Goal: Task Accomplishment & Management: Manage account settings

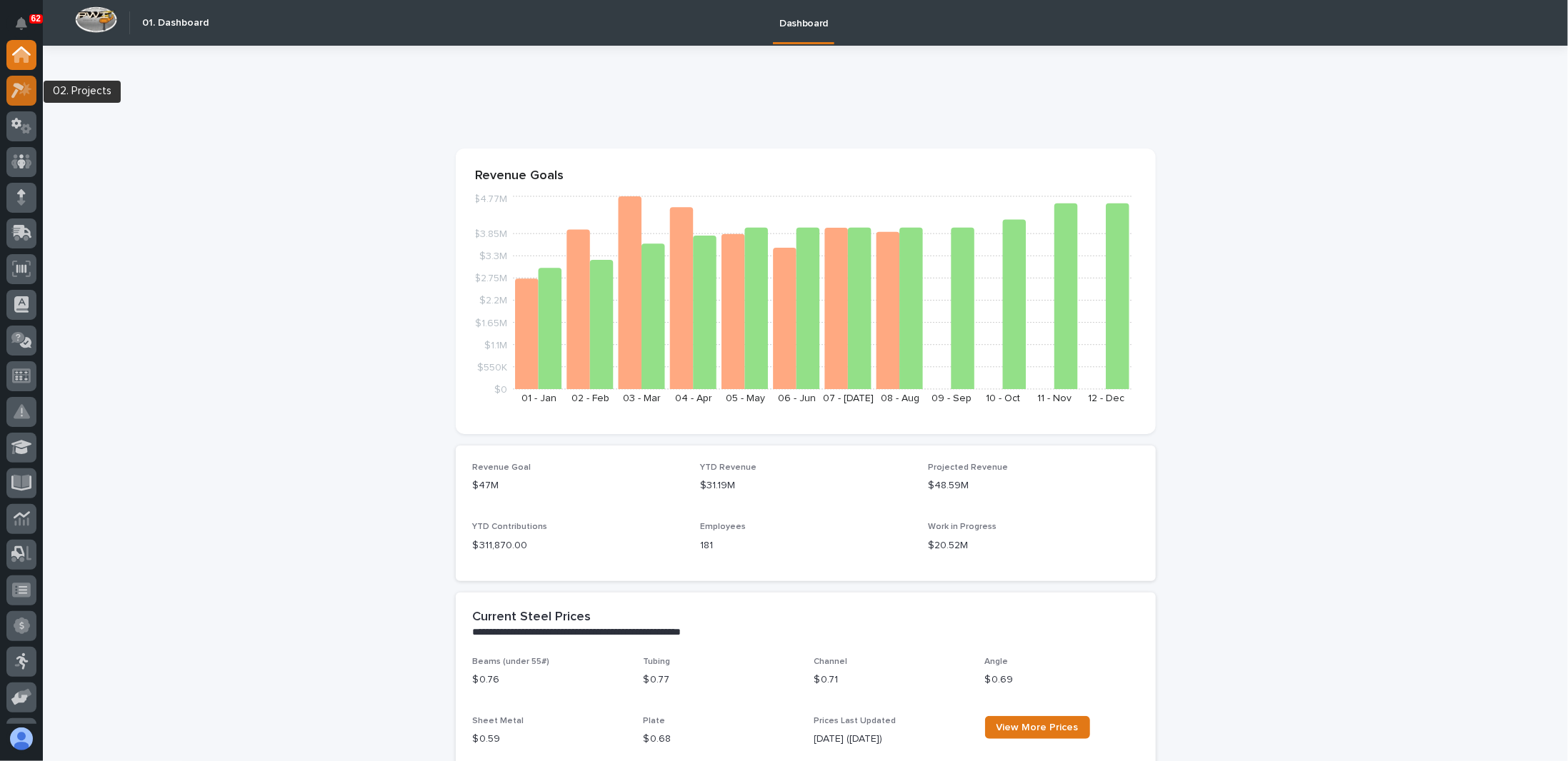
click at [32, 99] on div at bounding box center [21, 91] width 30 height 30
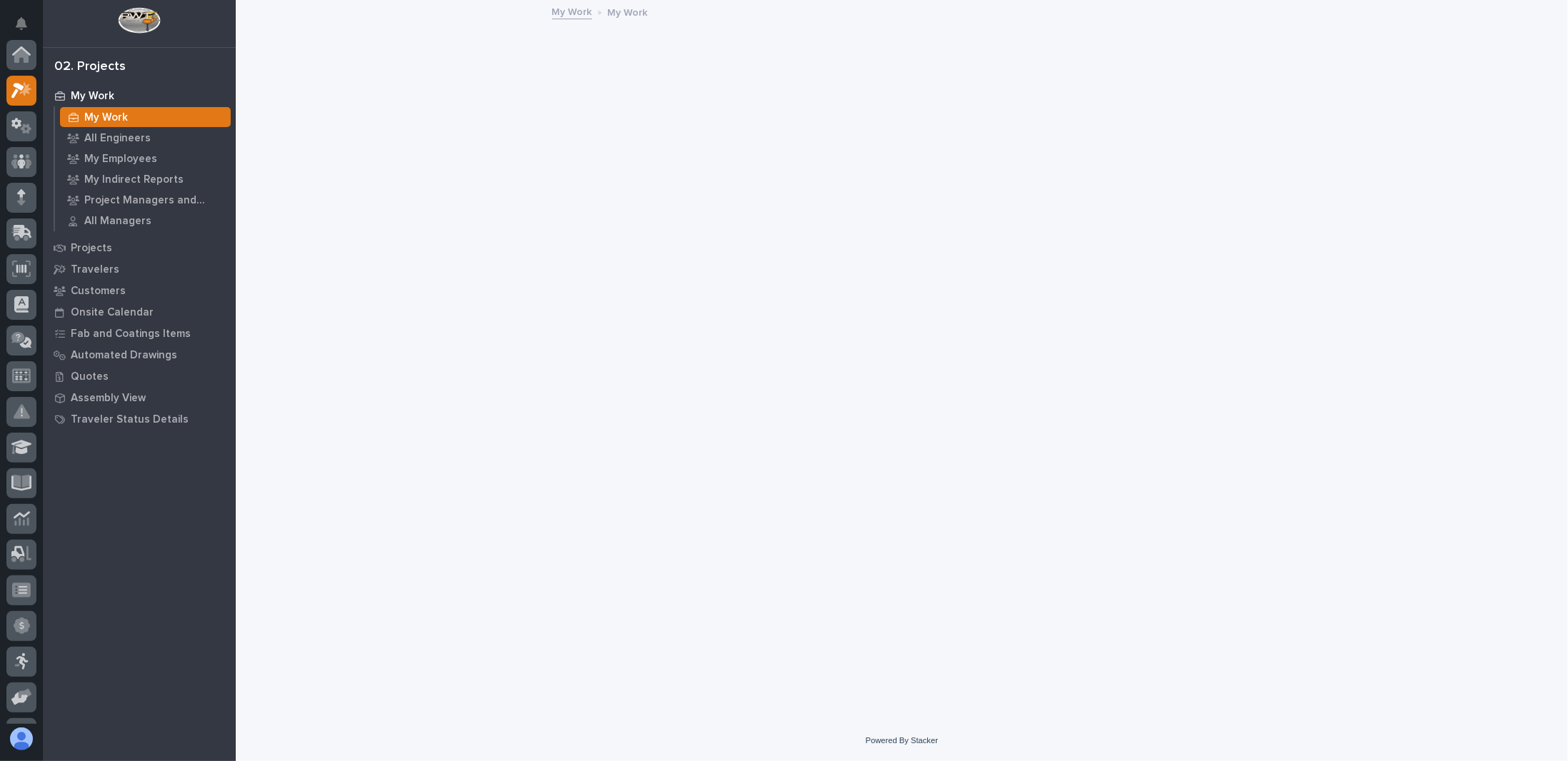
scroll to position [36, 0]
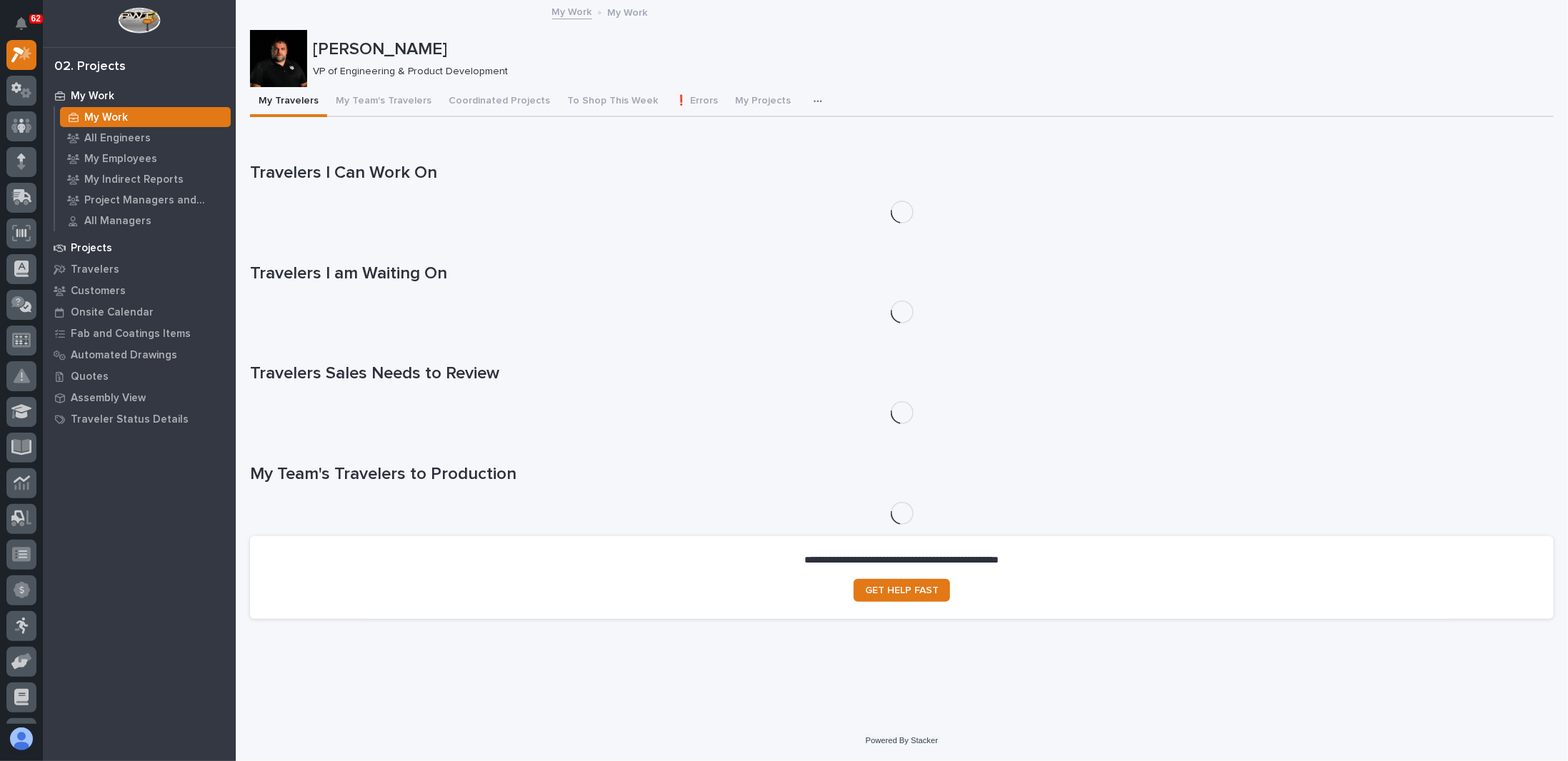
click at [98, 249] on p "Projects" at bounding box center [91, 248] width 42 height 13
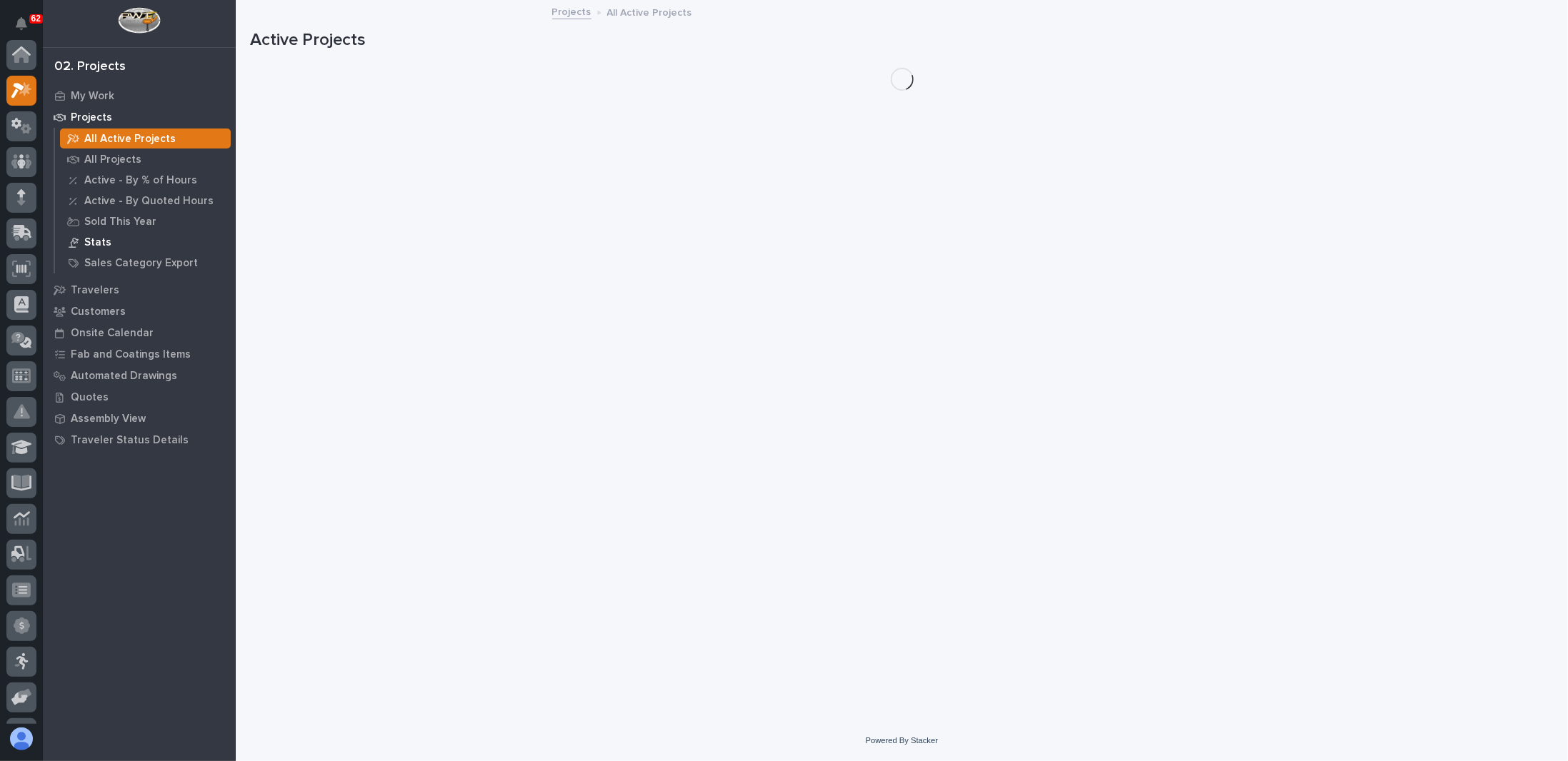
scroll to position [36, 0]
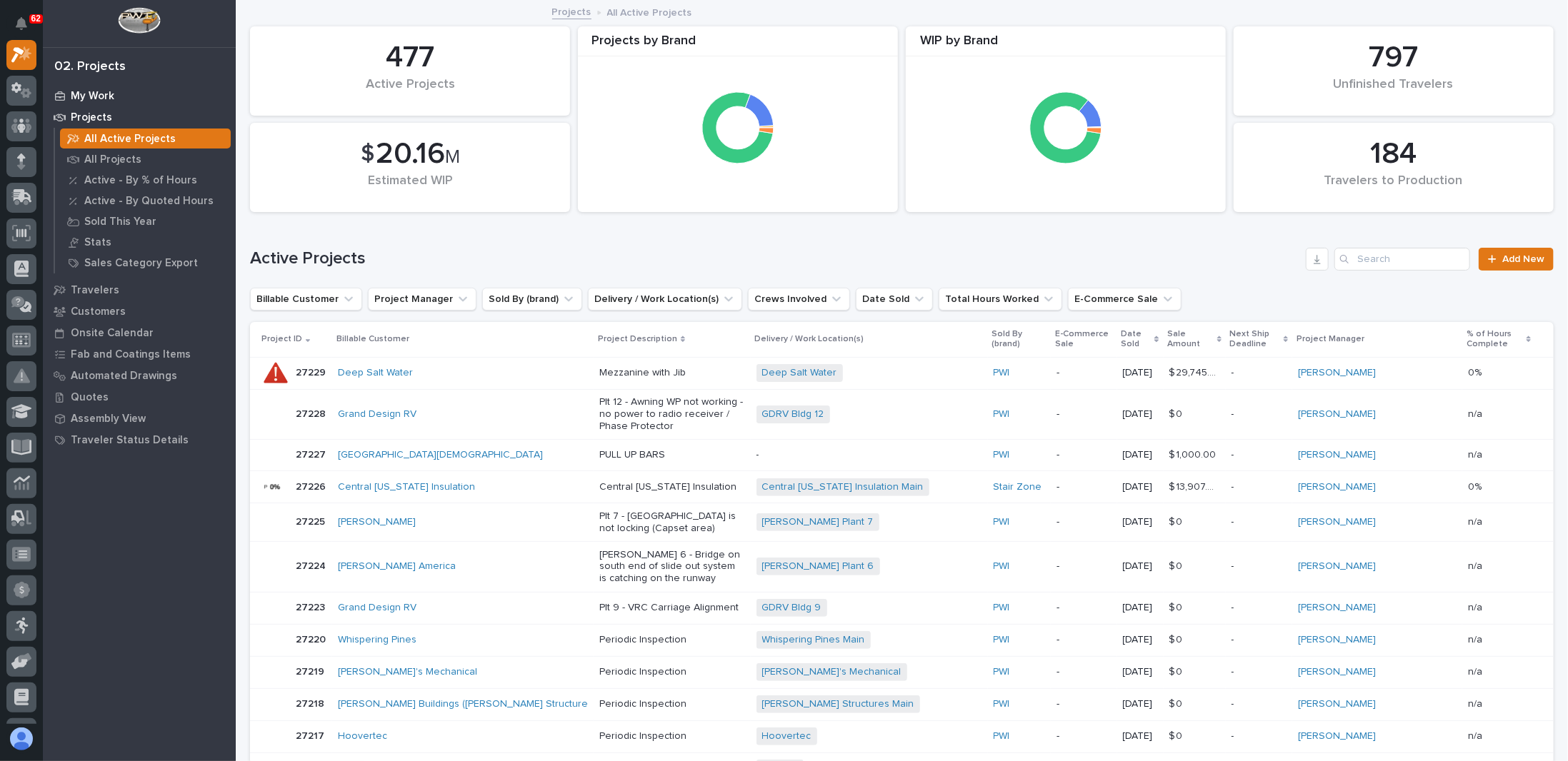
click at [97, 96] on p "My Work" at bounding box center [92, 96] width 43 height 13
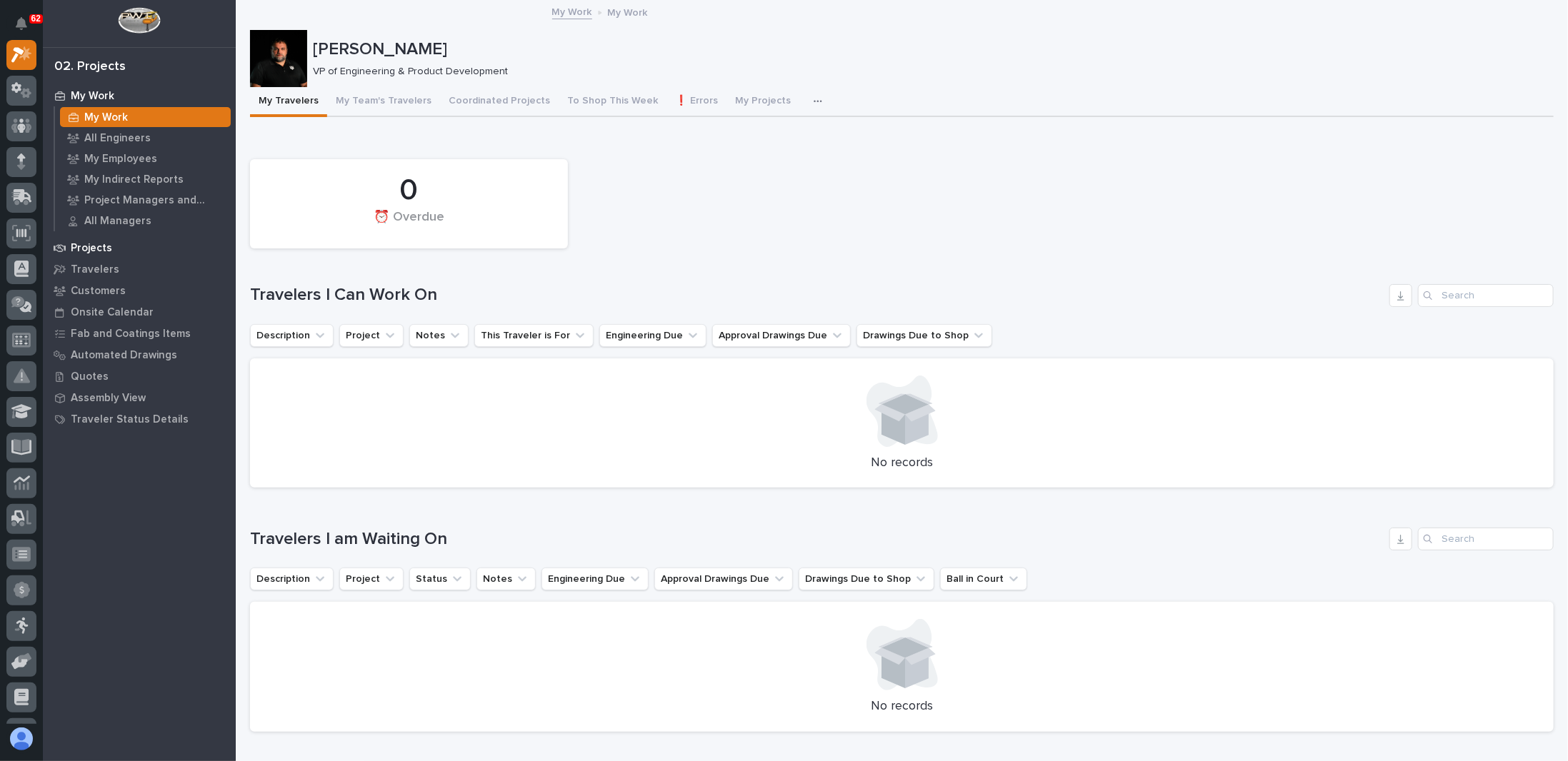
click at [99, 251] on p "Projects" at bounding box center [91, 248] width 42 height 13
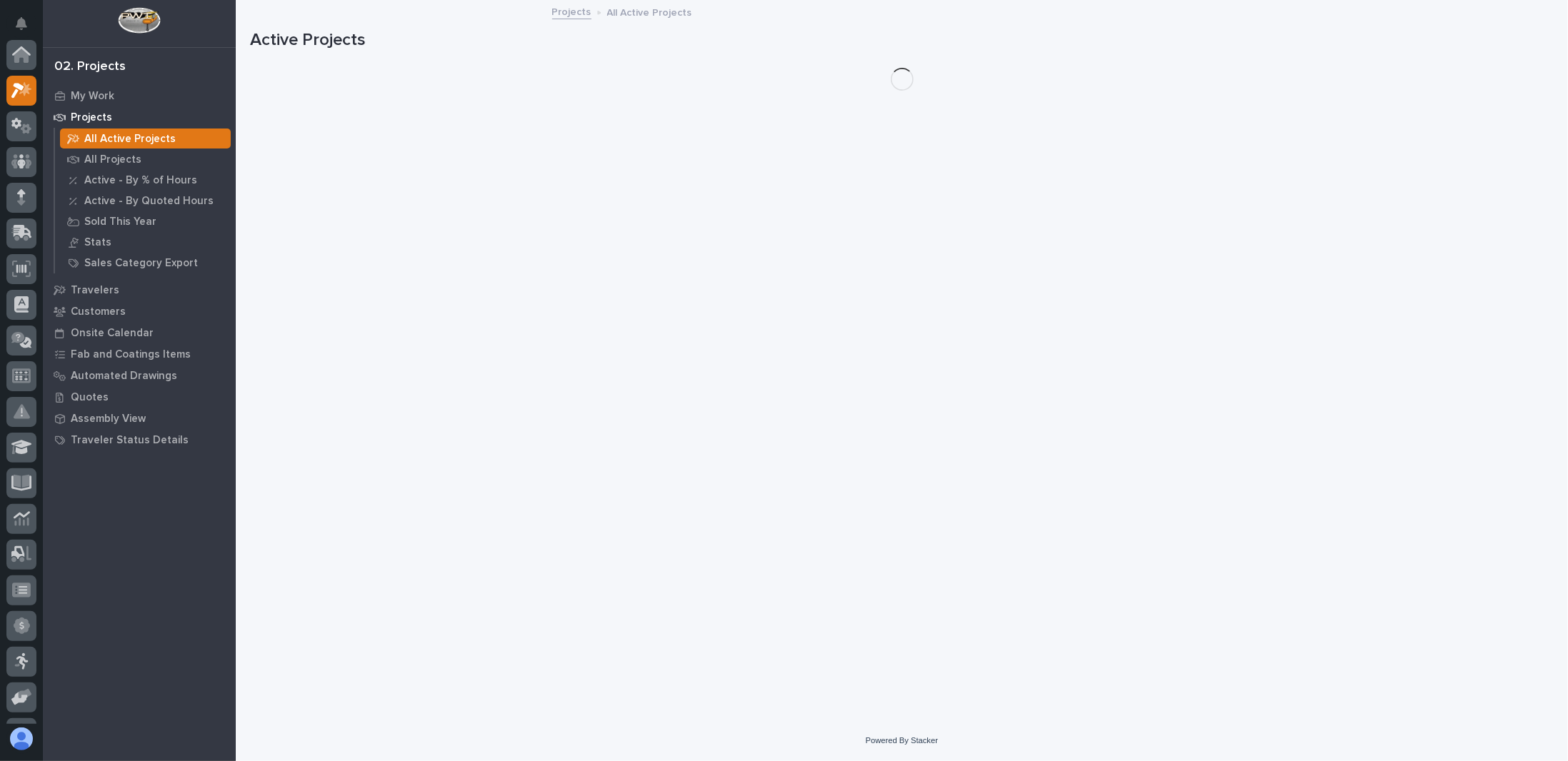
scroll to position [36, 0]
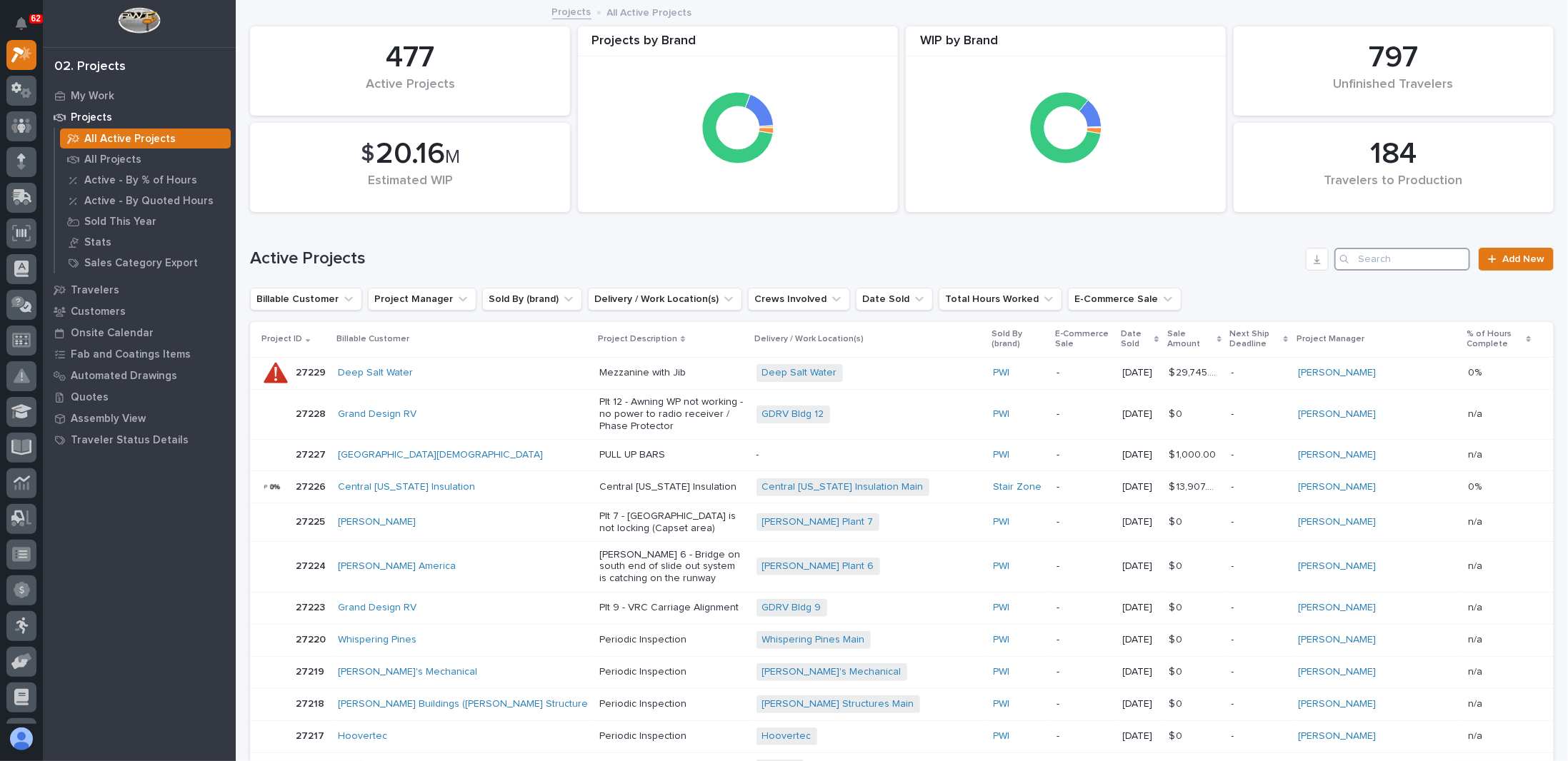
click at [1409, 263] on input "Search" at bounding box center [1402, 259] width 136 height 23
click at [659, 449] on p "PULL UP BARS" at bounding box center [672, 455] width 146 height 12
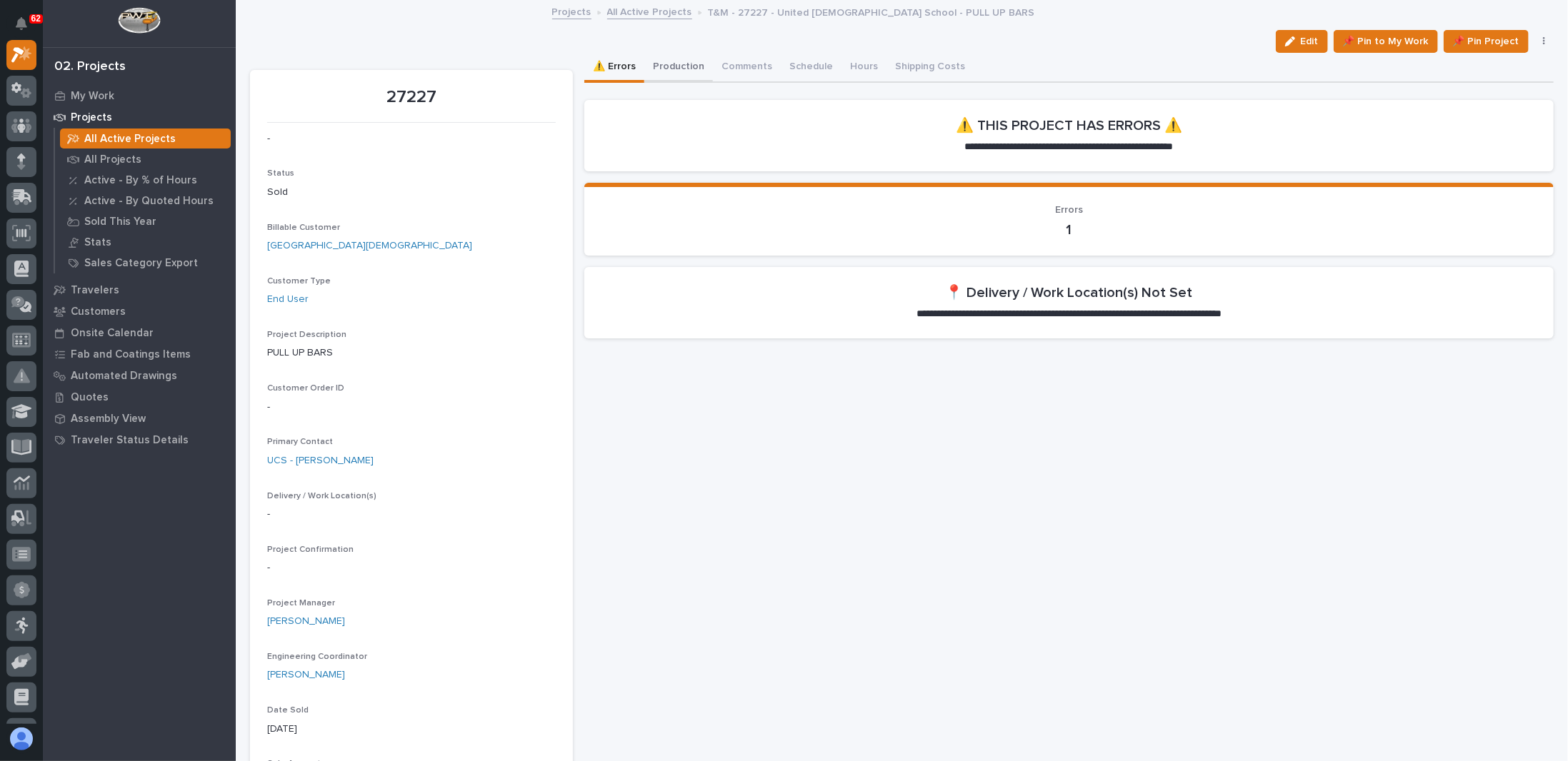
click at [690, 70] on button "Production" at bounding box center [679, 68] width 68 height 30
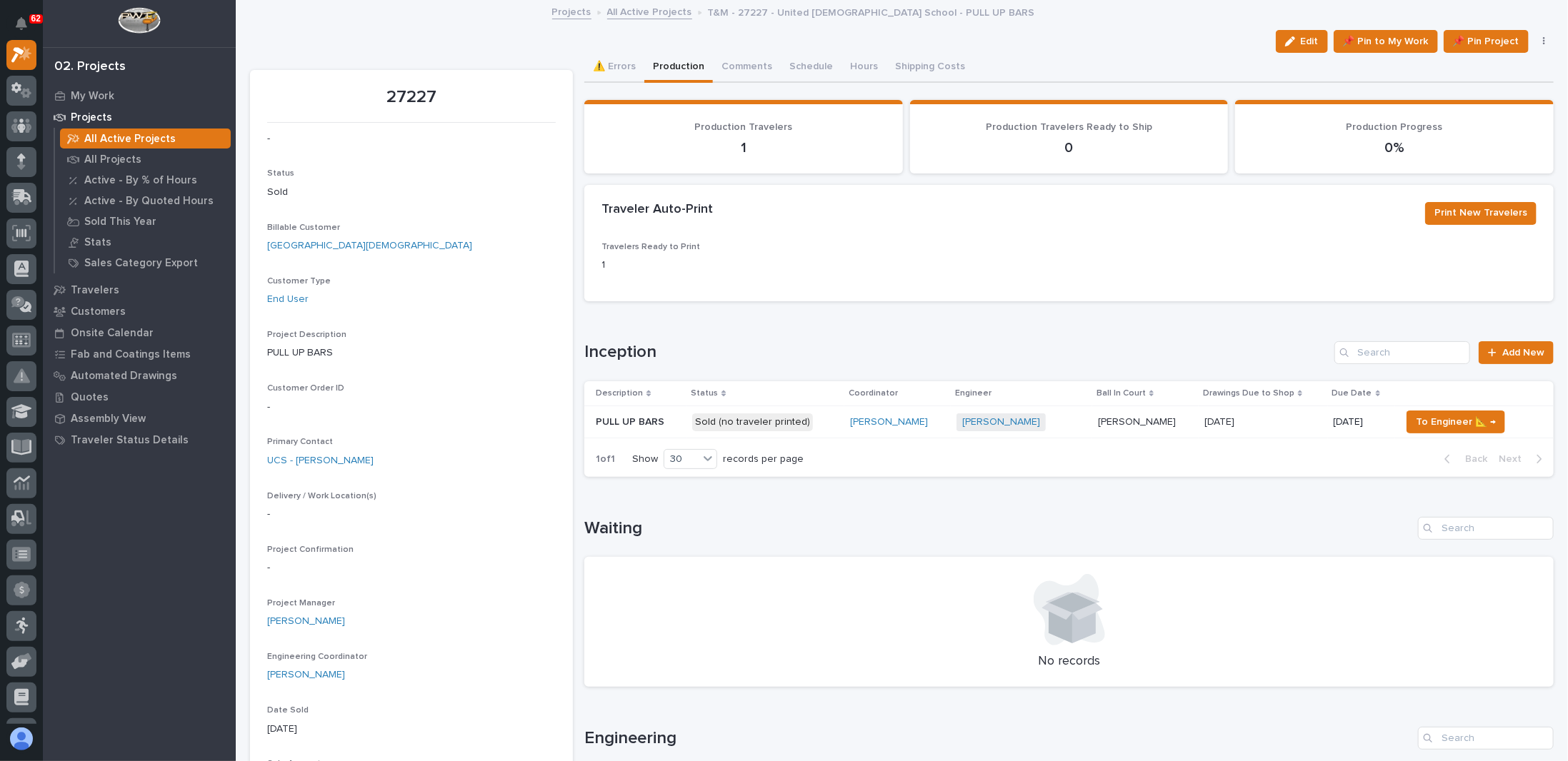
click at [839, 420] on p "Sold (no traveler printed)" at bounding box center [765, 423] width 146 height 18
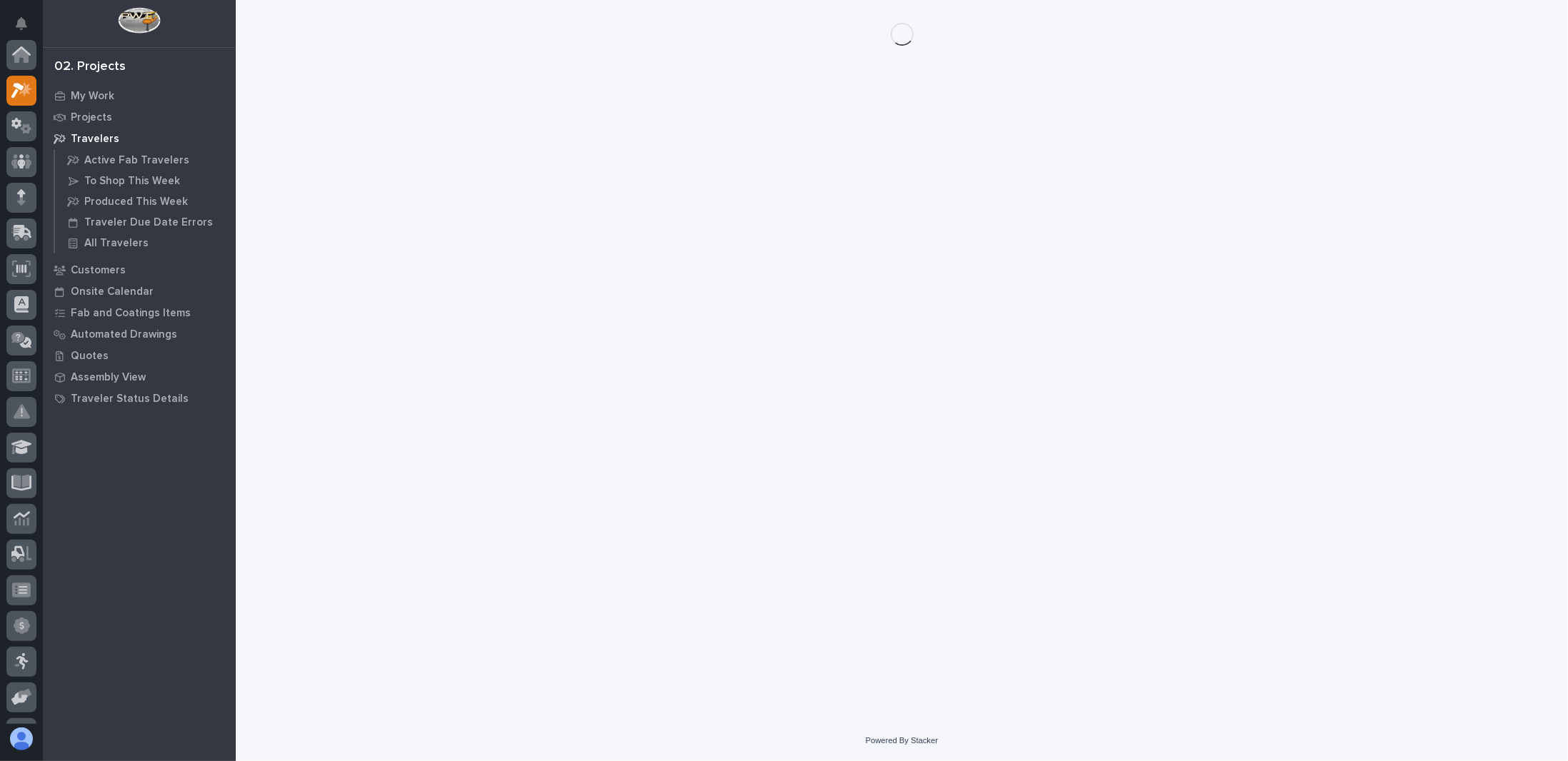
scroll to position [36, 0]
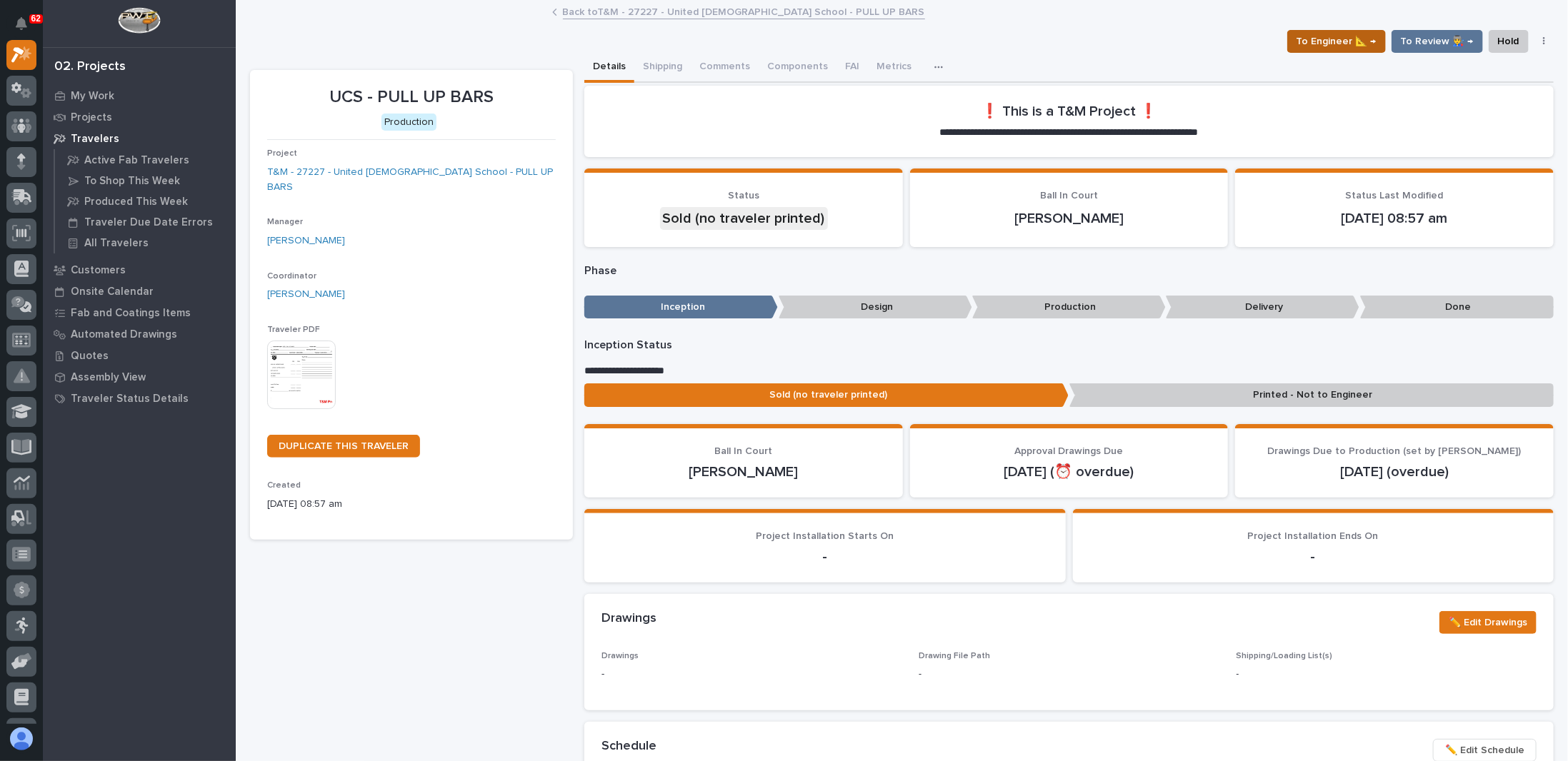
click at [1321, 36] on span "To Engineer 📐 →" at bounding box center [1336, 41] width 80 height 17
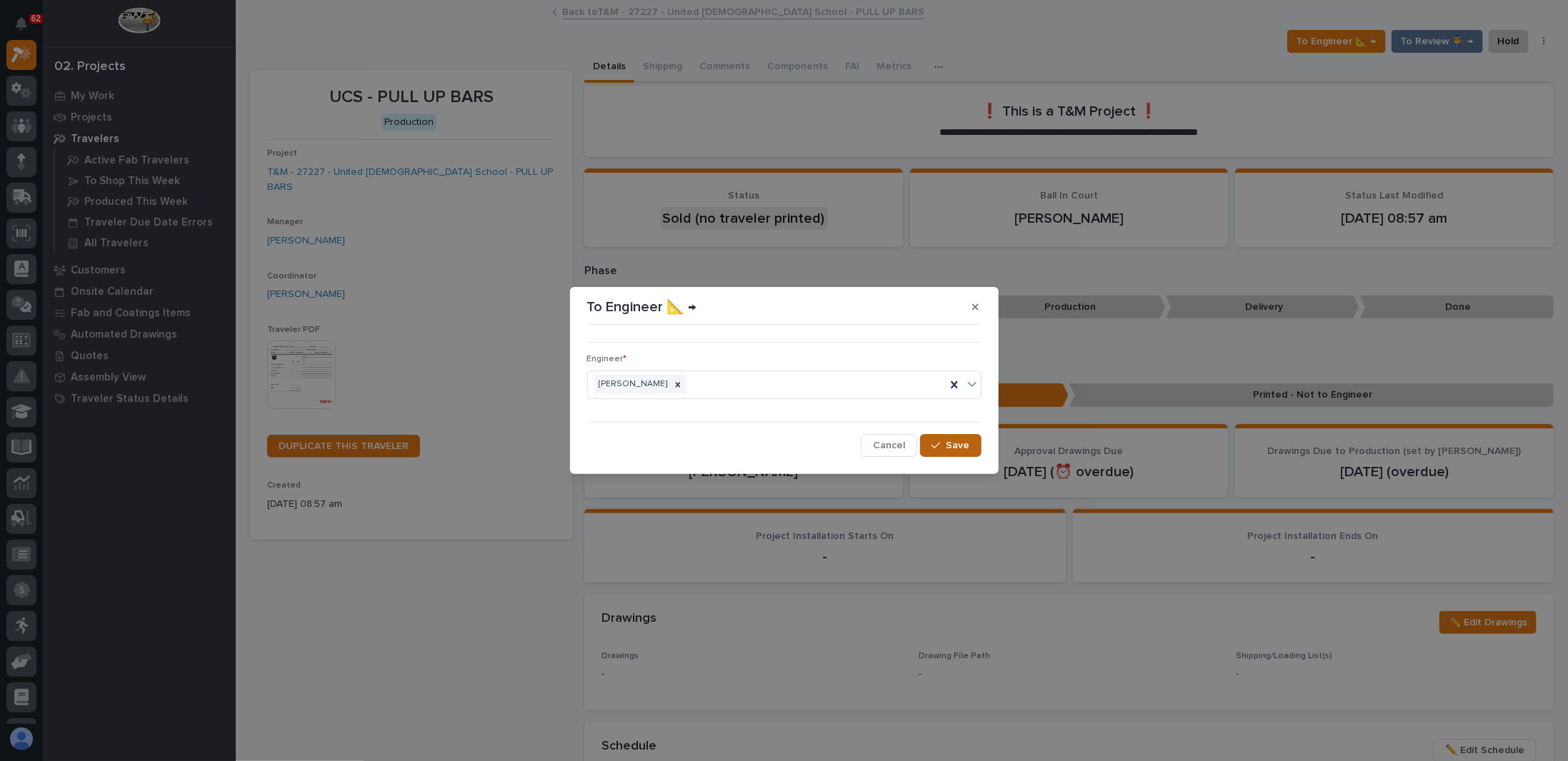
click at [960, 452] on button "Save" at bounding box center [950, 445] width 61 height 23
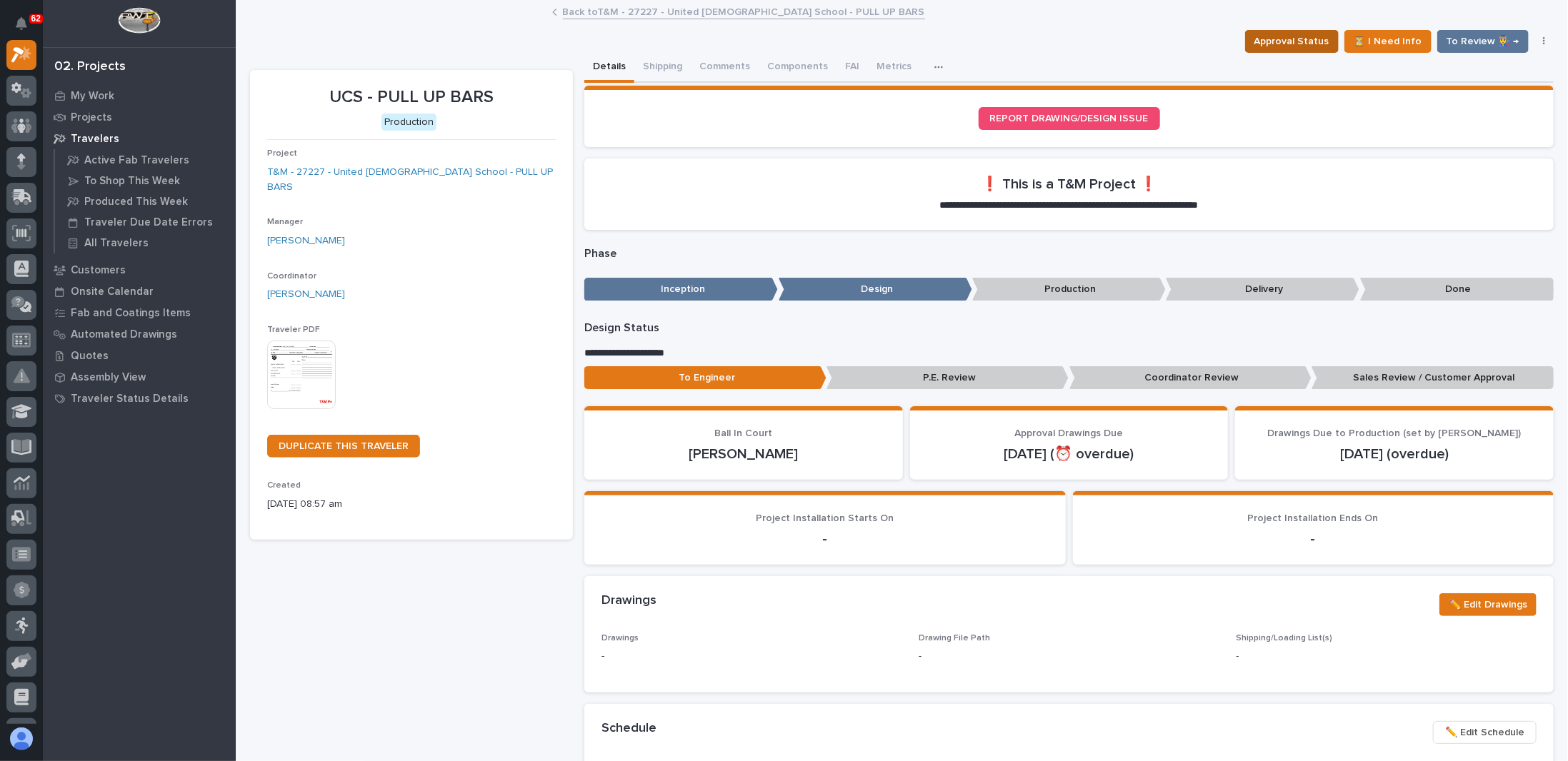
click at [1286, 39] on span "Approval Status" at bounding box center [1292, 41] width 75 height 17
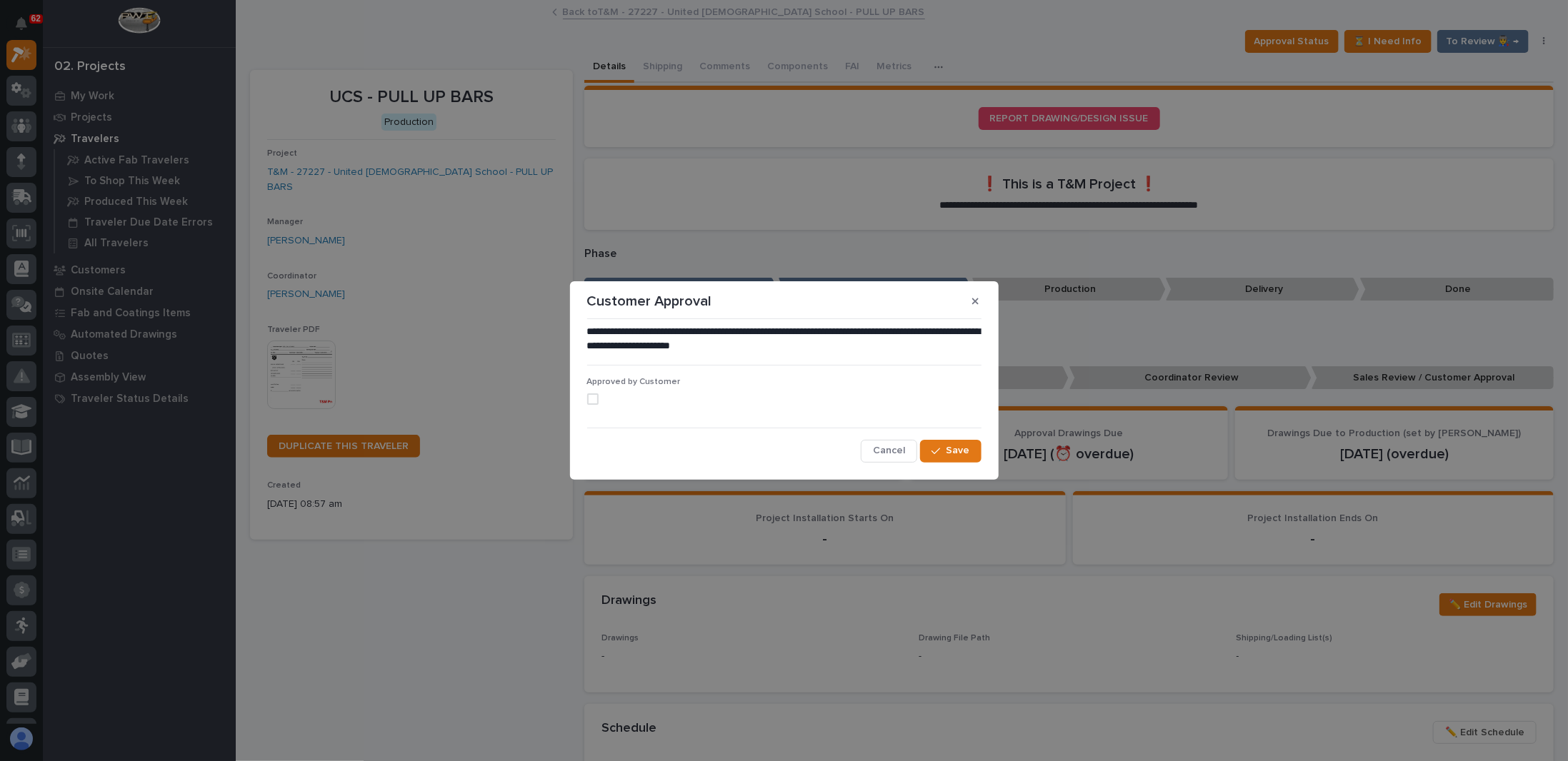
click at [598, 400] on label at bounding box center [785, 399] width 395 height 11
click at [952, 454] on span "Save" at bounding box center [958, 450] width 24 height 13
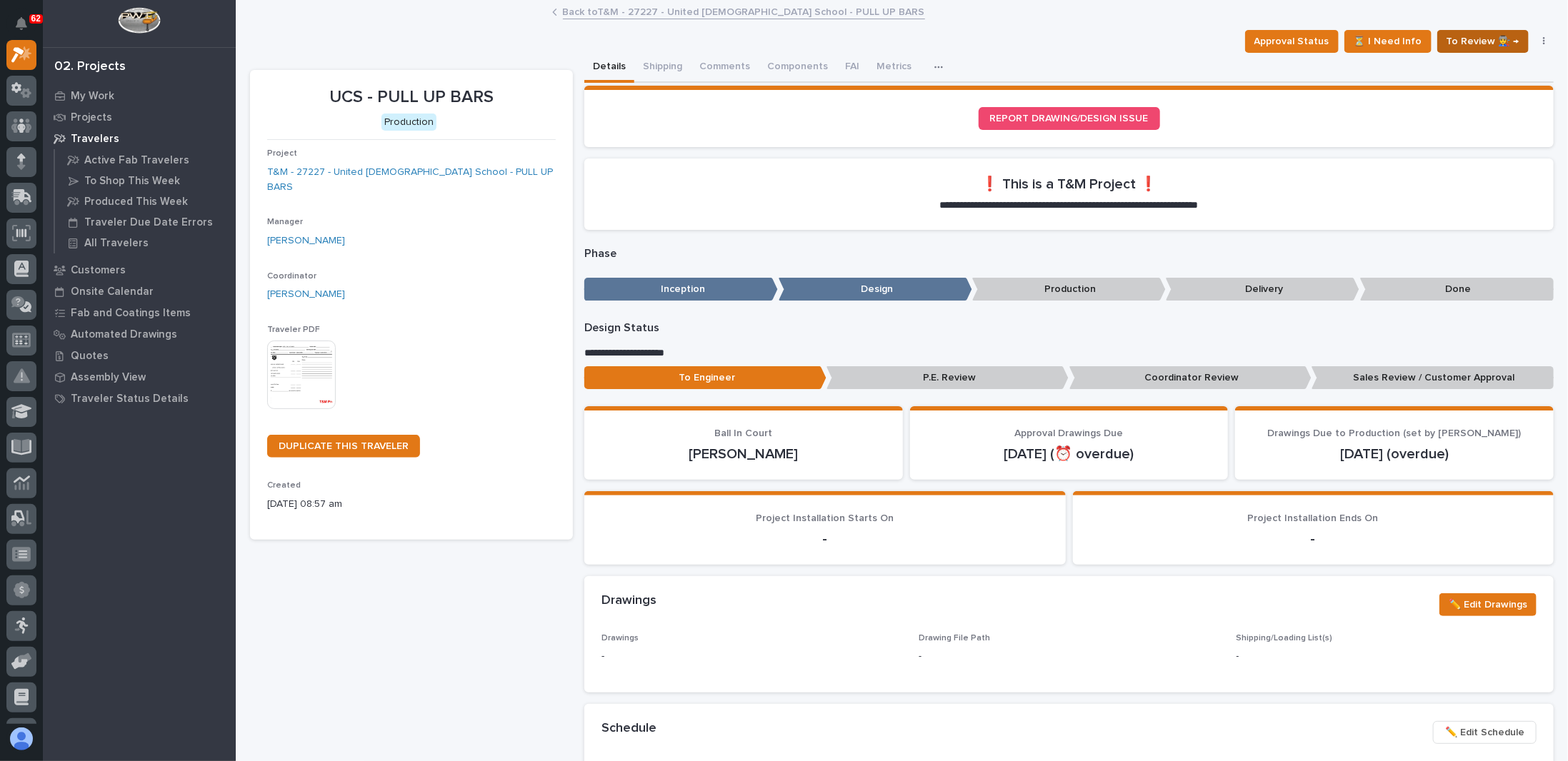
click at [1456, 35] on span "To Review 👨‍🏭 →" at bounding box center [1483, 41] width 73 height 17
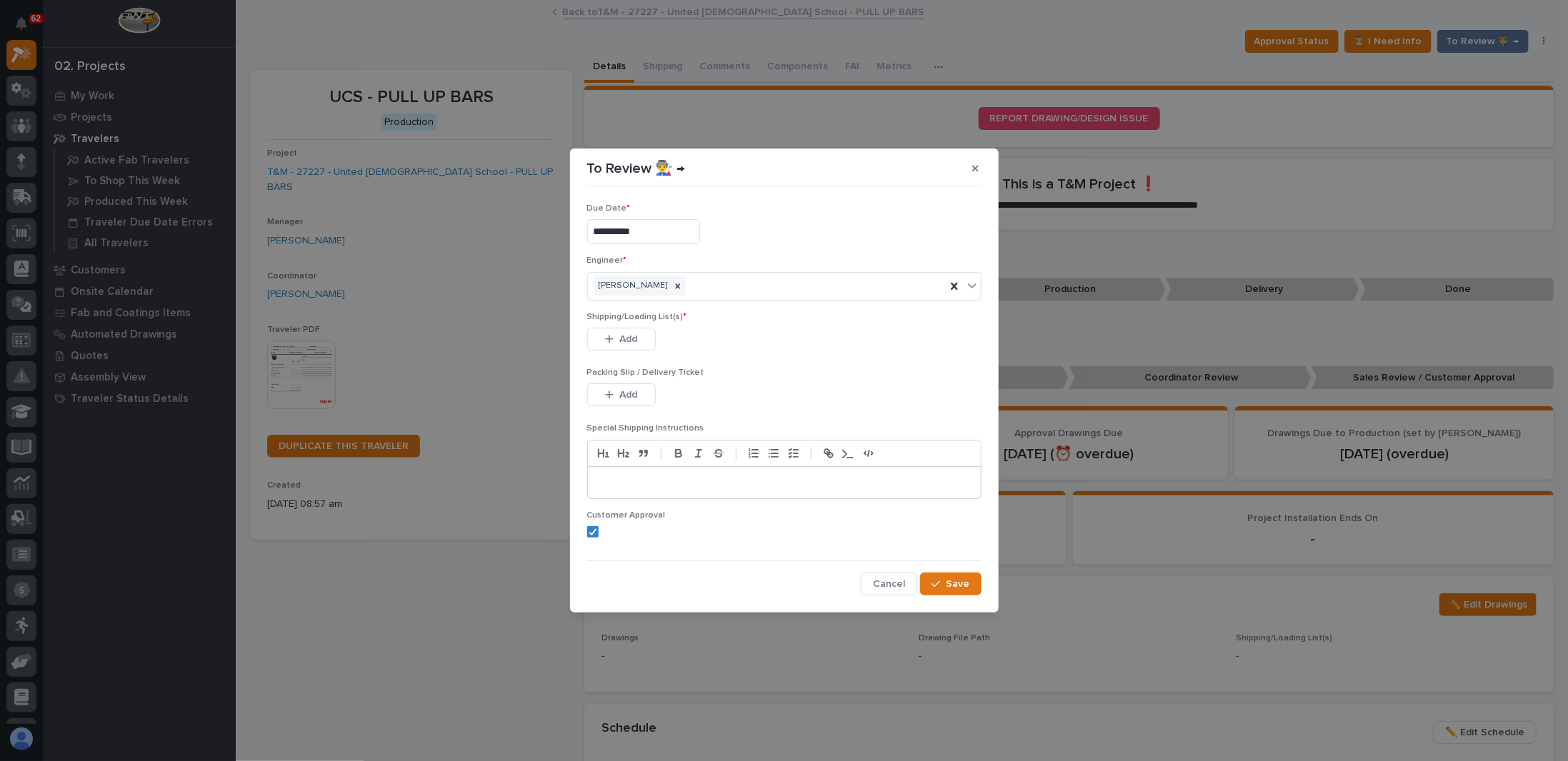
click at [672, 234] on input "**********" at bounding box center [644, 231] width 113 height 25
click at [638, 398] on div "24" at bounding box center [634, 400] width 19 height 19
click at [631, 334] on span "Add" at bounding box center [628, 339] width 18 height 13
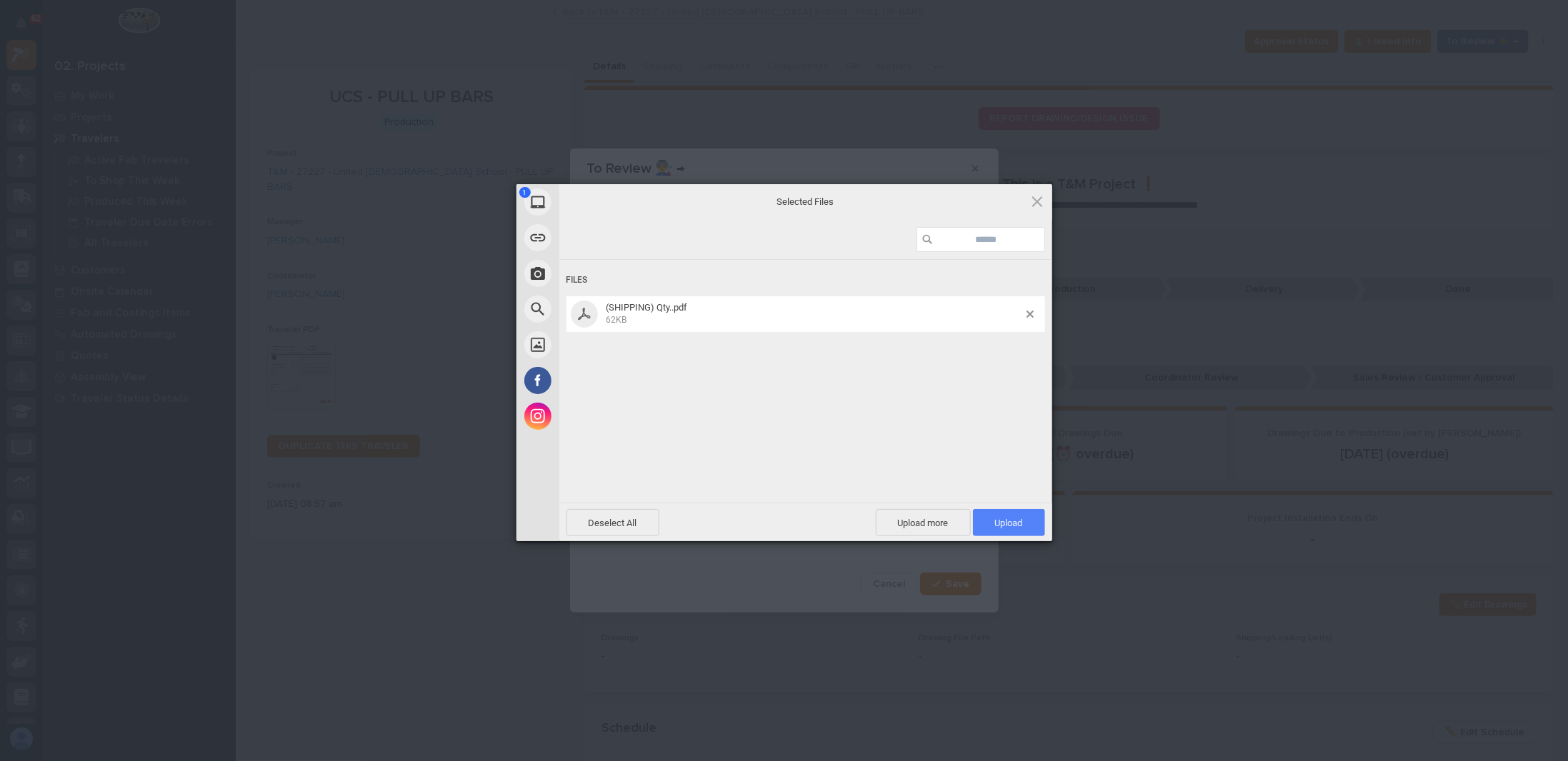
click at [1006, 515] on span "Upload 1" at bounding box center [1009, 523] width 72 height 27
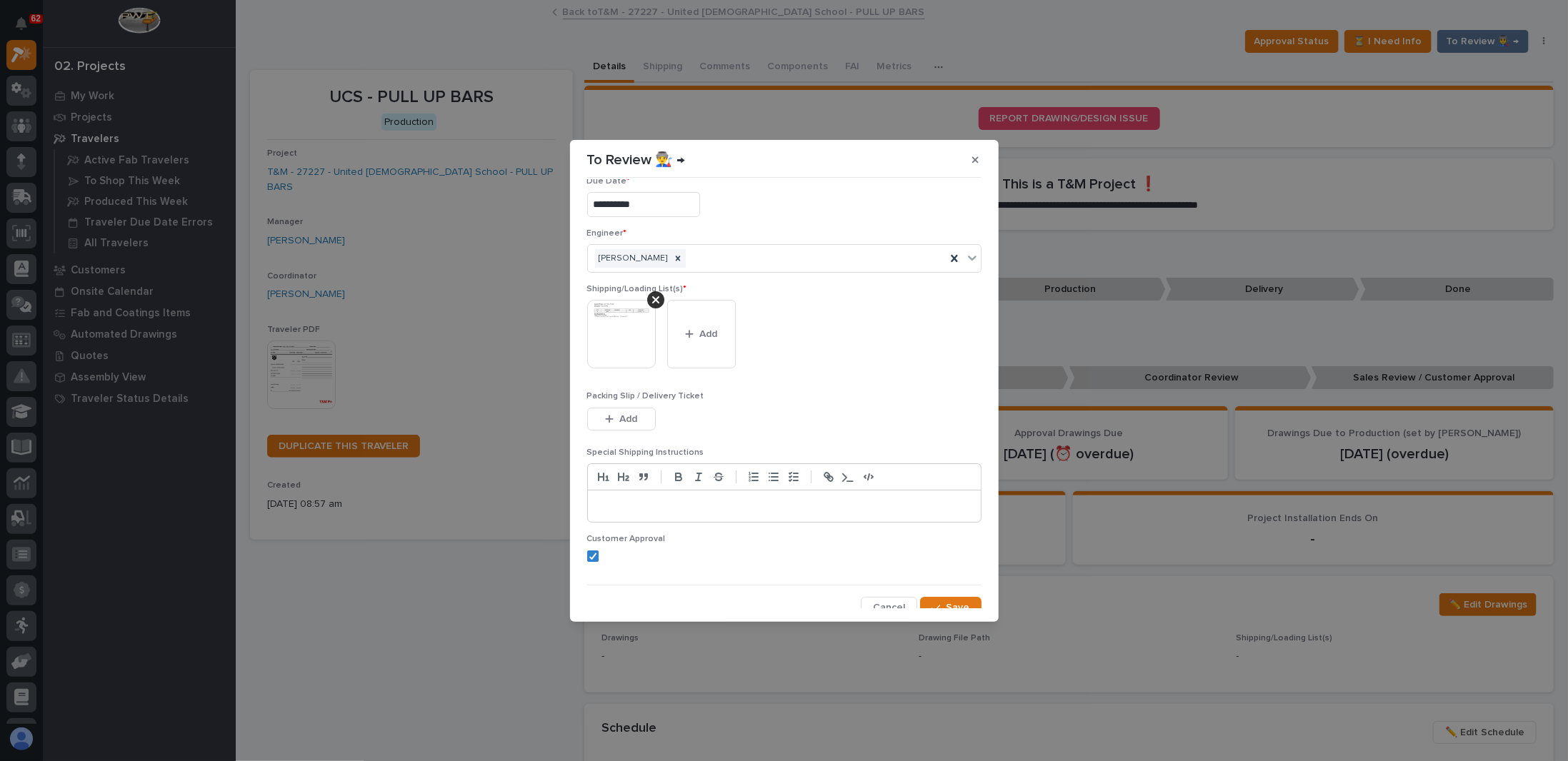
scroll to position [27, 0]
click at [946, 597] on span "Save" at bounding box center [958, 599] width 24 height 13
